Goal: Information Seeking & Learning: Learn about a topic

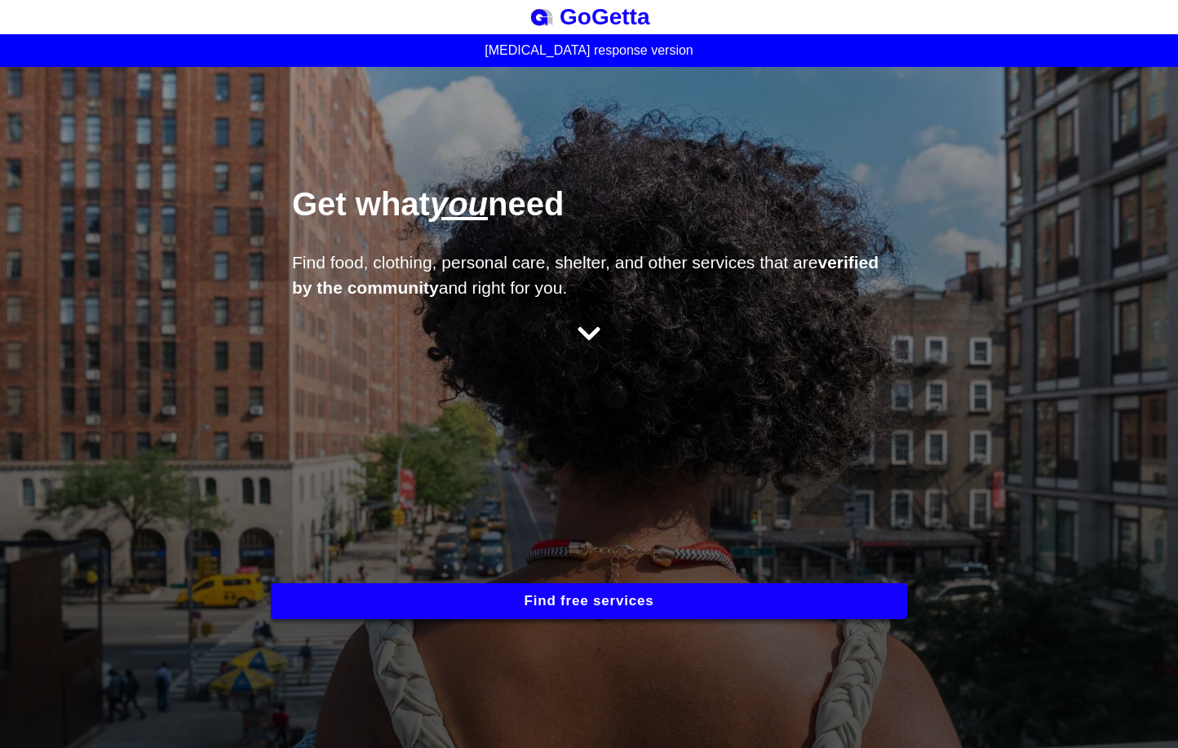
click at [524, 591] on button "Find free services" at bounding box center [589, 601] width 637 height 36
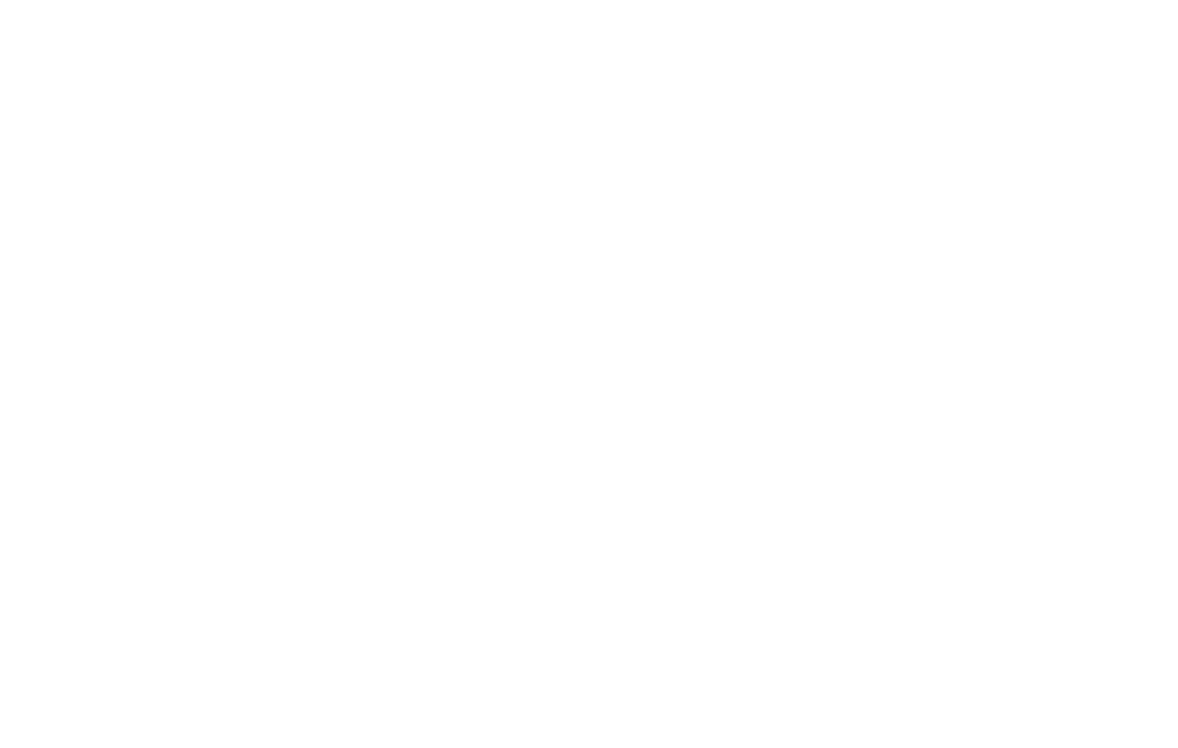
click at [854, 0] on html "BESbswy" at bounding box center [589, 0] width 1178 height 0
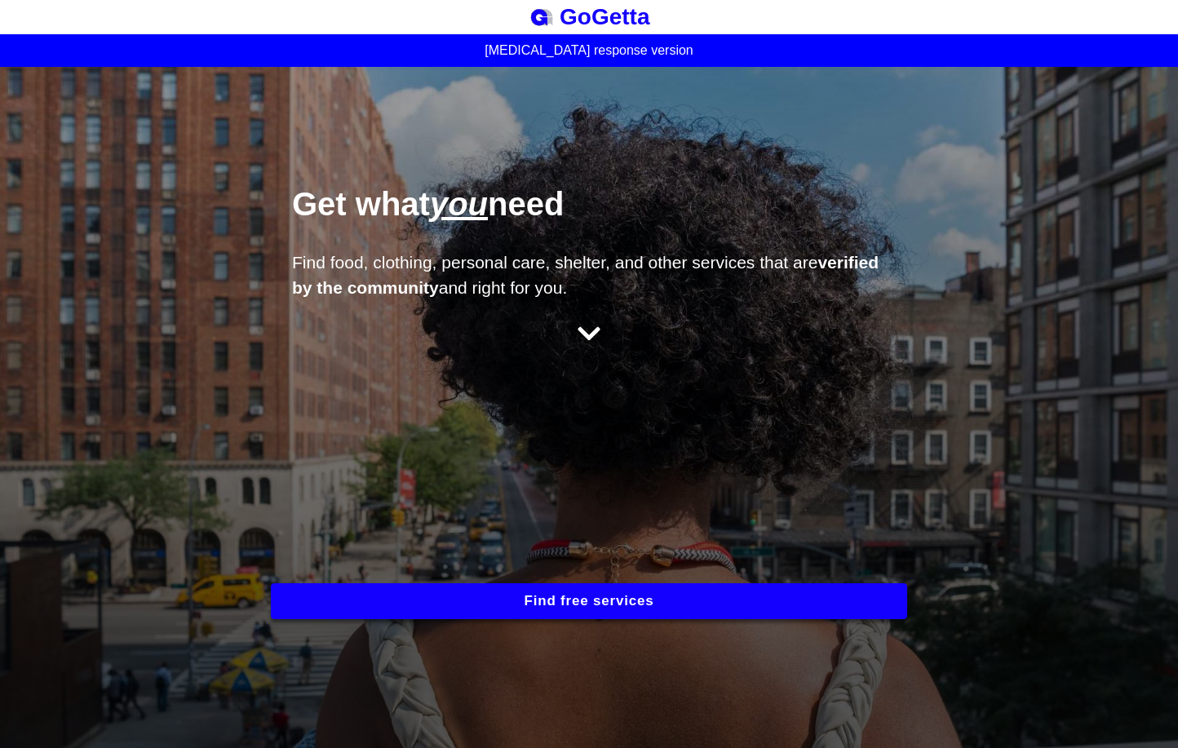
click at [545, 593] on button "Find free services" at bounding box center [589, 601] width 637 height 36
